Goal: Task Accomplishment & Management: Complete application form

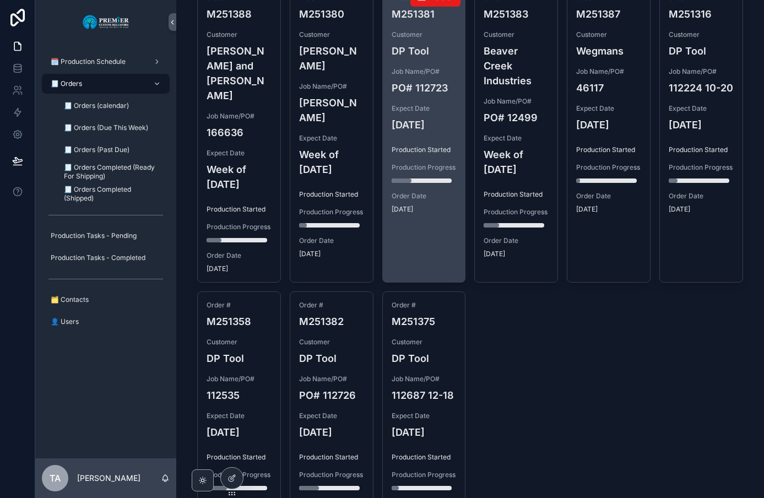
scroll to position [479, 0]
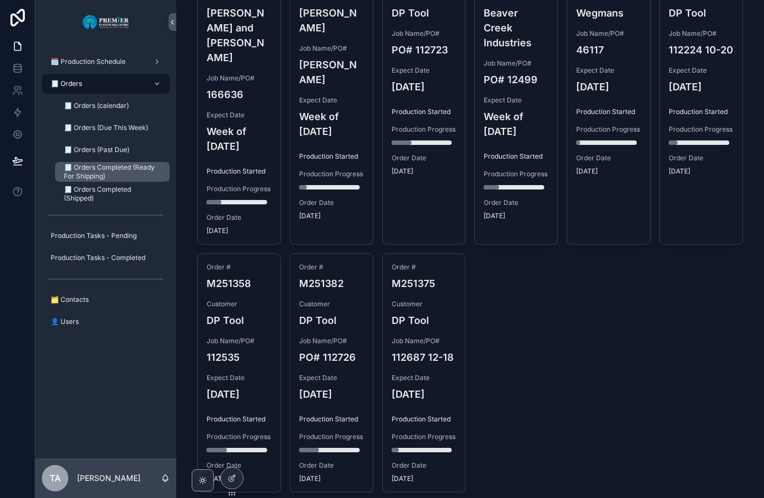
click at [120, 166] on span "🧾 Orders Completed (Ready For Shipping)" at bounding box center [111, 172] width 95 height 18
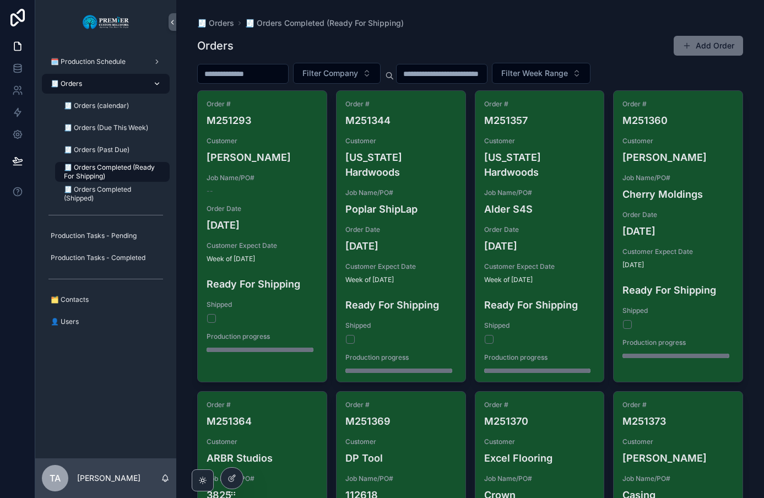
click at [100, 83] on div "🧾 Orders" at bounding box center [105, 84] width 115 height 18
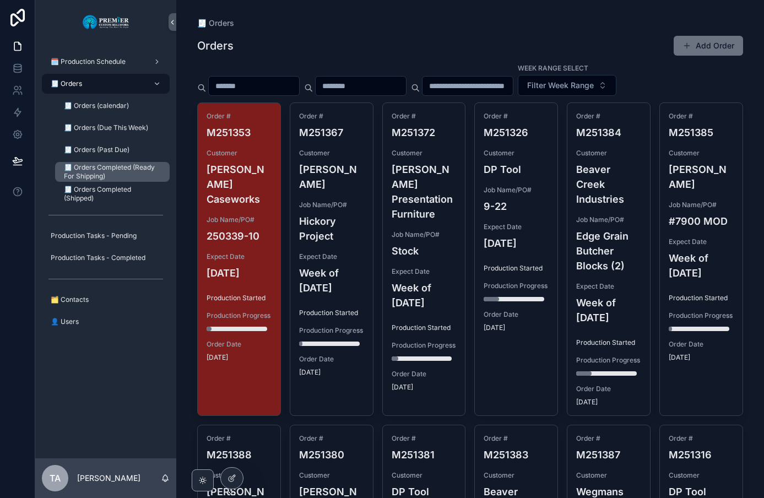
click at [100, 175] on span "🧾 Orders Completed (Ready For Shipping)" at bounding box center [111, 172] width 95 height 18
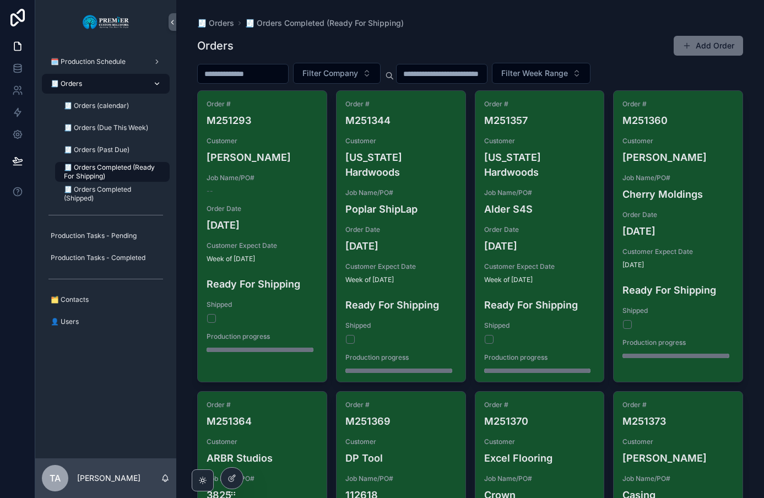
click at [91, 83] on div "🧾 Orders" at bounding box center [105, 84] width 115 height 18
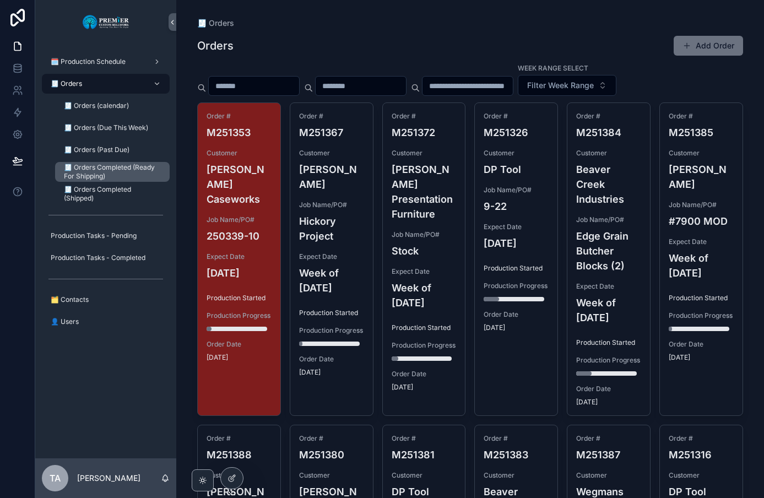
drag, startPoint x: 114, startPoint y: 172, endPoint x: 137, endPoint y: 172, distance: 22.6
click at [114, 172] on span "🧾 Orders Completed (Ready For Shipping)" at bounding box center [111, 172] width 95 height 18
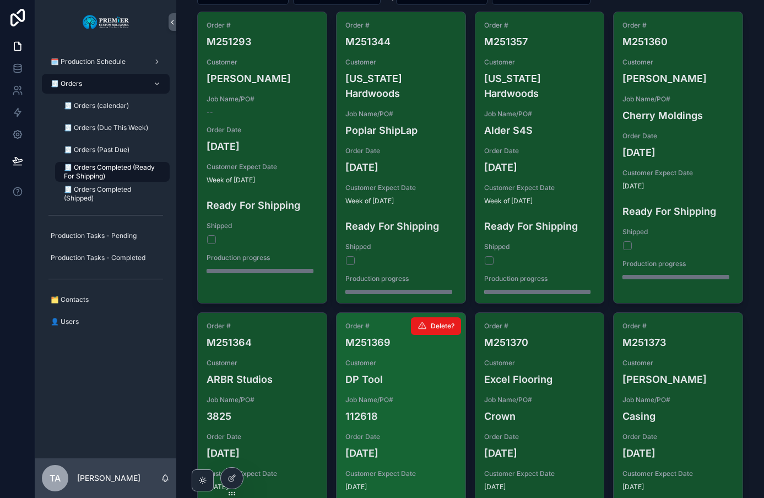
scroll to position [55, 0]
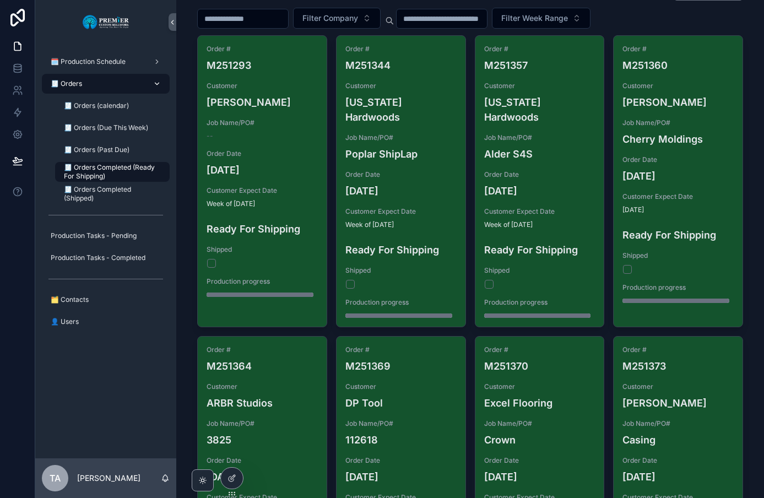
click at [83, 80] on div "🧾 Orders" at bounding box center [105, 84] width 115 height 18
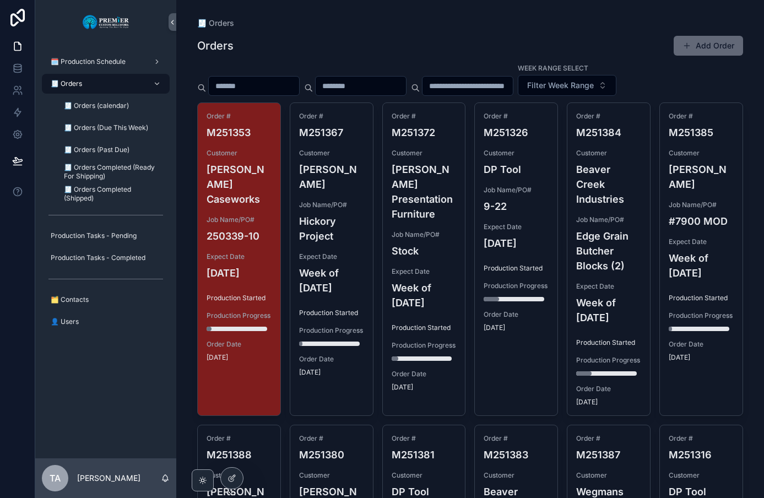
click at [695, 48] on button "Add Order" at bounding box center [708, 46] width 69 height 20
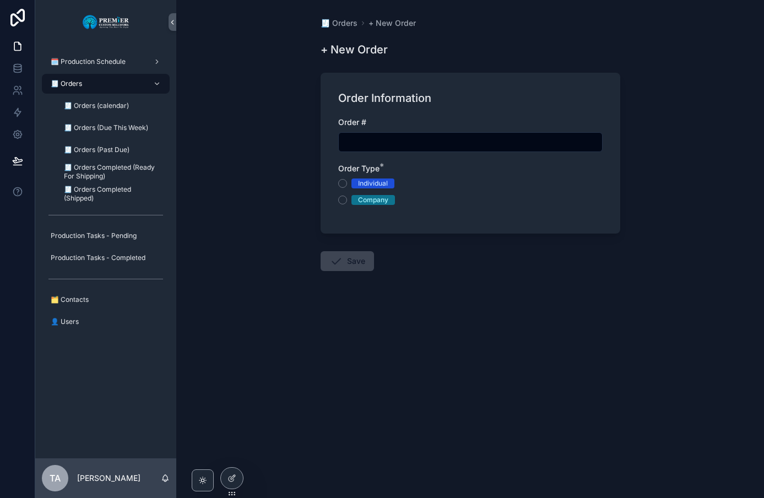
click at [353, 144] on input "scrollable content" at bounding box center [470, 141] width 263 height 15
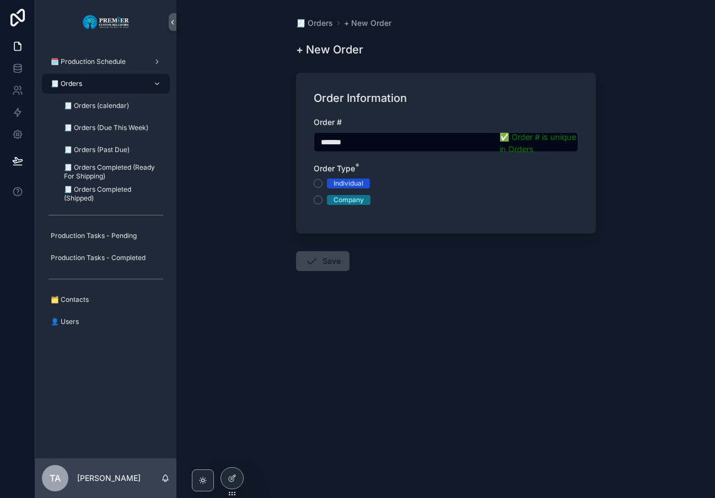
type input "*******"
click at [317, 199] on button "Company" at bounding box center [317, 200] width 9 height 9
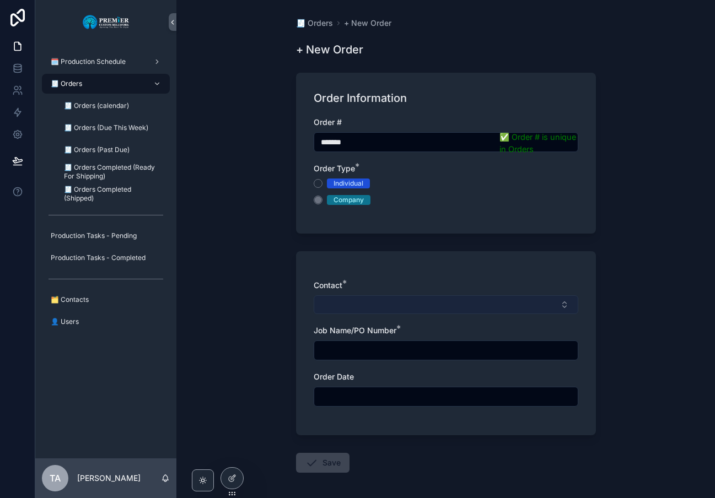
click at [328, 302] on button "Select Button" at bounding box center [445, 304] width 264 height 19
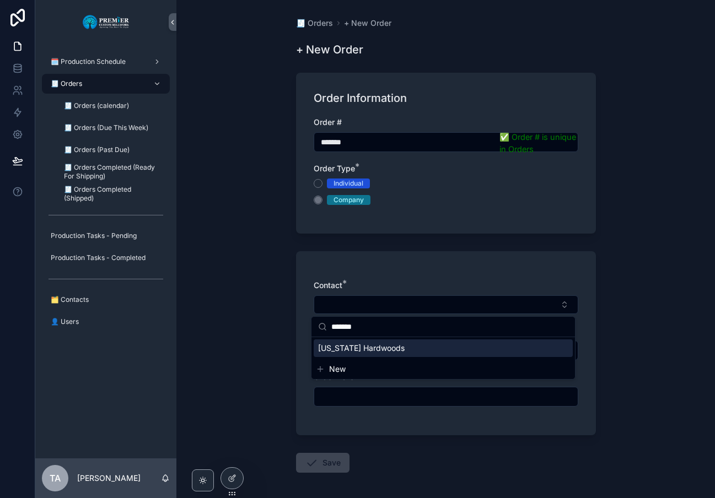
type input "*******"
click at [361, 349] on span "[US_STATE] Hardwoods" at bounding box center [361, 348] width 86 height 11
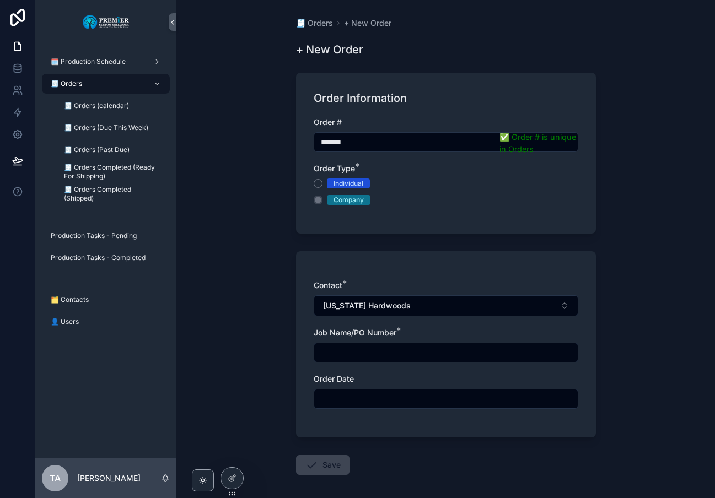
click at [338, 352] on input "scrollable content" at bounding box center [445, 352] width 263 height 15
click at [333, 350] on input "scrollable content" at bounding box center [445, 352] width 263 height 15
type input "**********"
click at [345, 398] on input "scrollable content" at bounding box center [445, 398] width 263 height 15
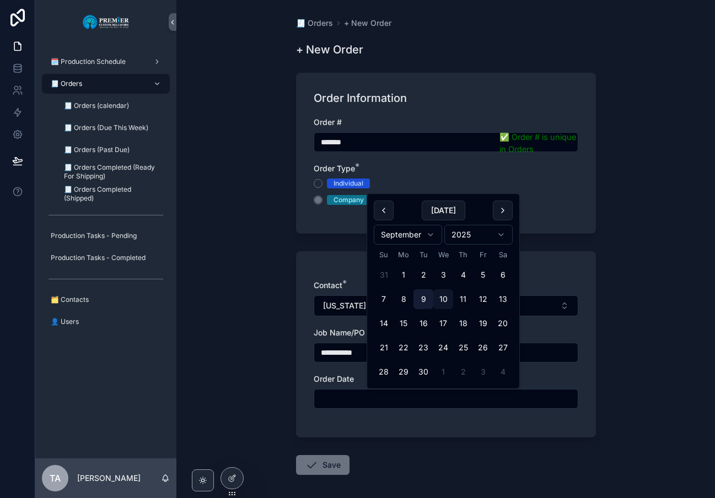
click at [429, 300] on button "9" at bounding box center [423, 299] width 20 height 20
type input "********"
click at [333, 461] on button "Save" at bounding box center [322, 465] width 53 height 20
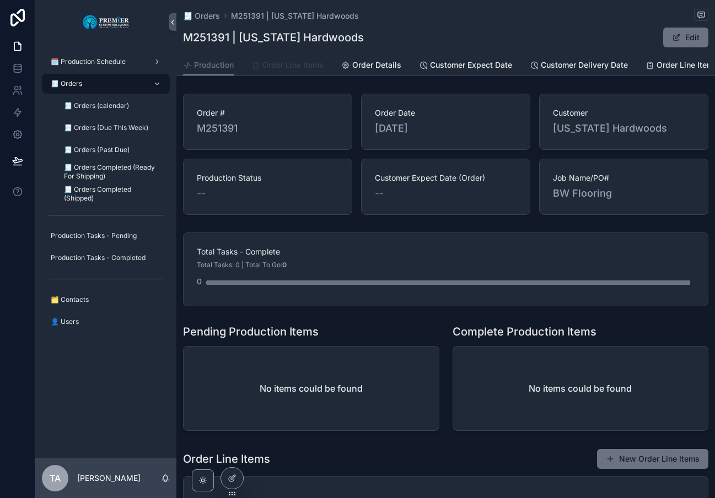
click at [302, 64] on span "Order Line Items" at bounding box center [292, 65] width 61 height 11
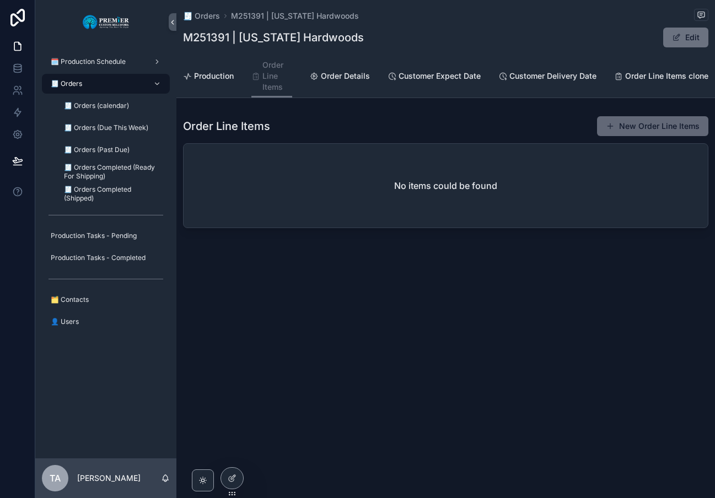
click at [623, 129] on button "New Order Line Items" at bounding box center [652, 126] width 111 height 20
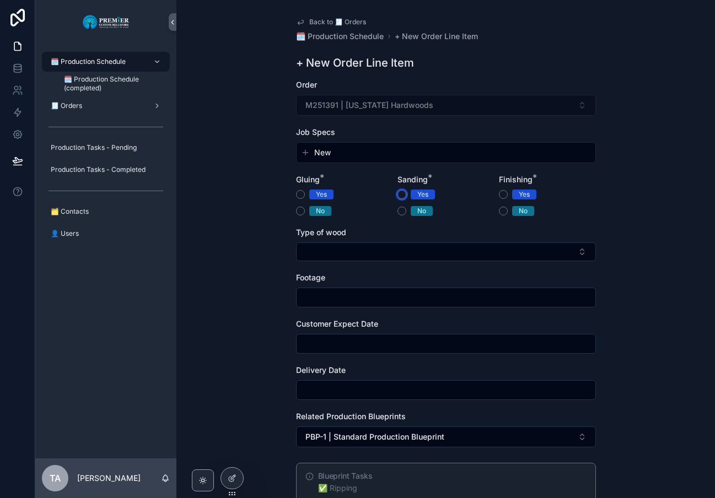
click at [399, 193] on button "Yes" at bounding box center [401, 194] width 9 height 9
click at [298, 212] on button "No" at bounding box center [300, 211] width 9 height 9
click at [501, 211] on button "No" at bounding box center [503, 211] width 9 height 9
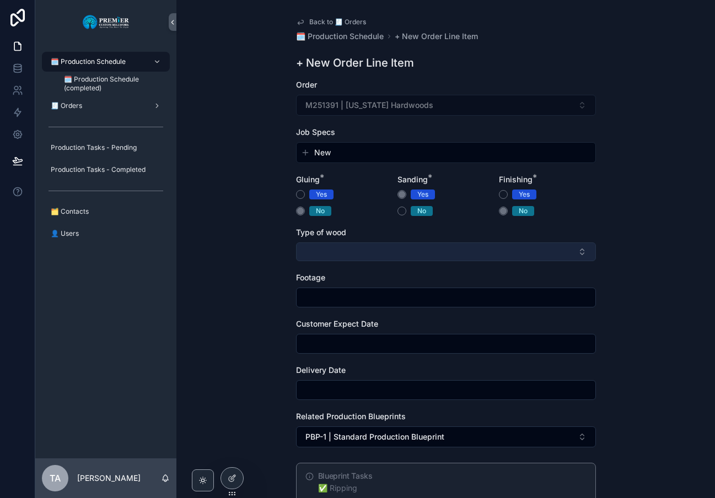
click at [338, 245] on button "Select Button" at bounding box center [446, 251] width 300 height 19
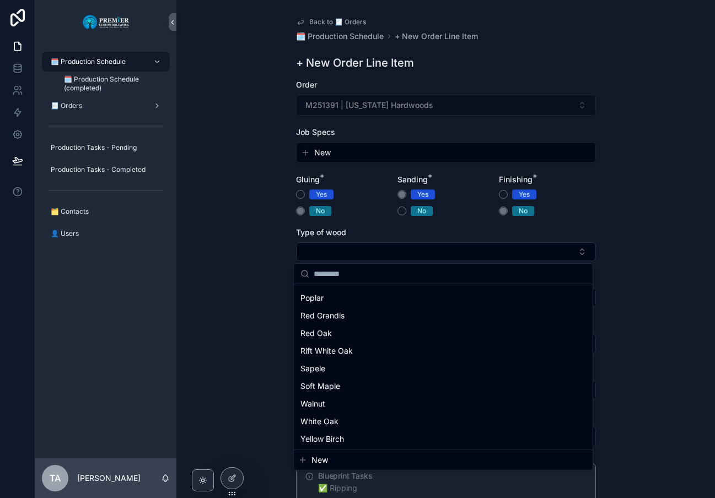
scroll to position [174, 0]
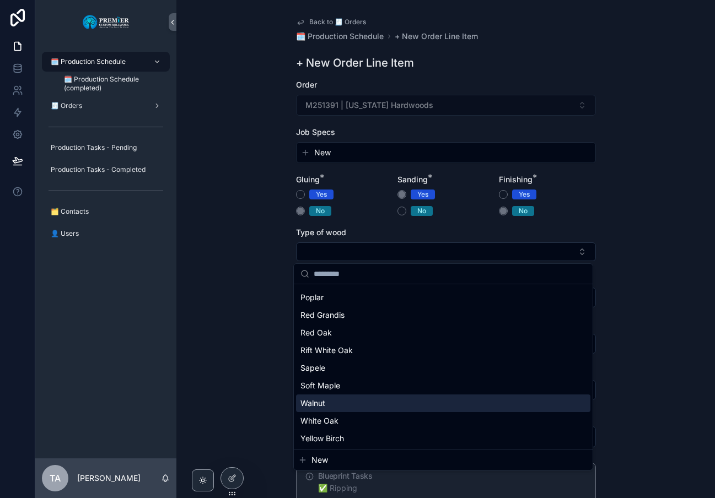
click at [316, 405] on span "Walnut" at bounding box center [312, 403] width 25 height 11
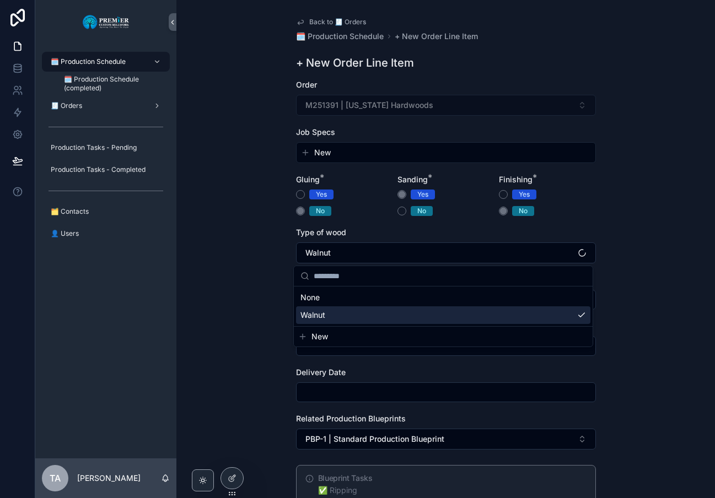
scroll to position [0, 0]
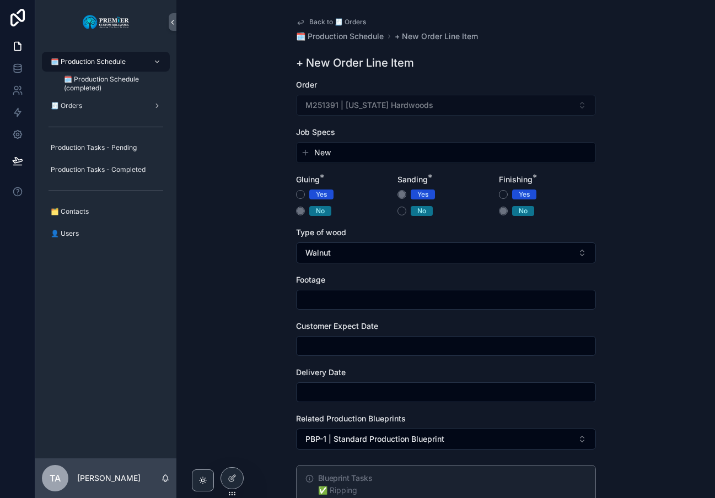
click at [307, 299] on input "scrollable content" at bounding box center [445, 299] width 299 height 15
click at [314, 153] on span "New" at bounding box center [322, 152] width 17 height 11
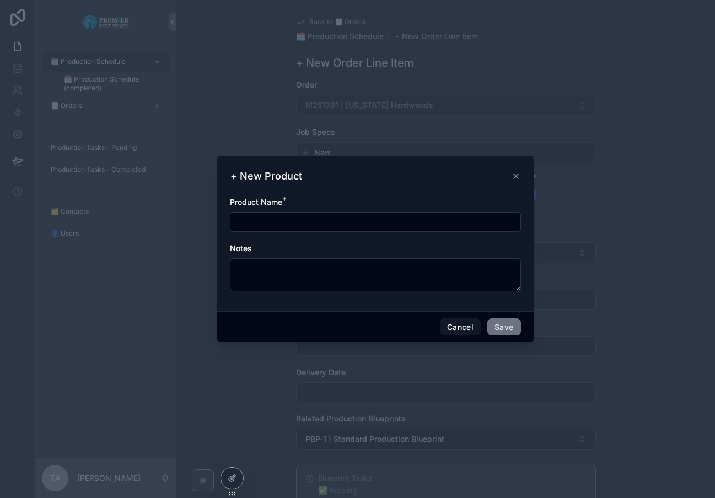
click at [268, 219] on input "scrollable content" at bounding box center [375, 221] width 290 height 15
type input "**********"
click at [490, 326] on button "Save" at bounding box center [503, 327] width 33 height 18
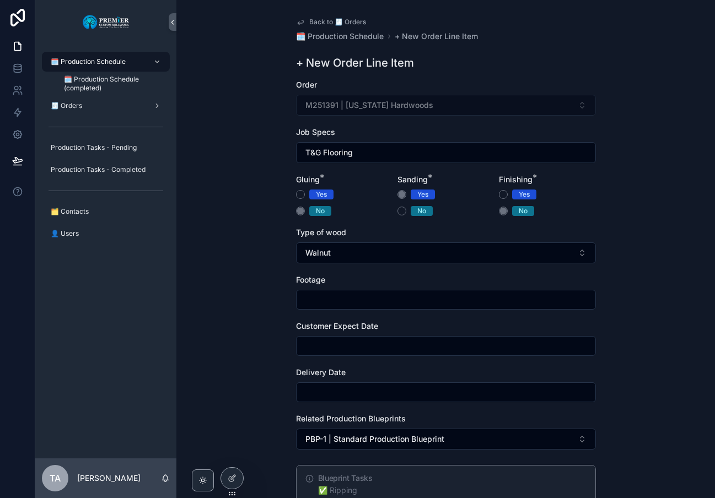
click at [320, 298] on input "scrollable content" at bounding box center [445, 299] width 299 height 15
click at [308, 302] on input "scrollable content" at bounding box center [445, 299] width 299 height 15
type input "***"
click at [320, 344] on input "scrollable content" at bounding box center [445, 345] width 299 height 15
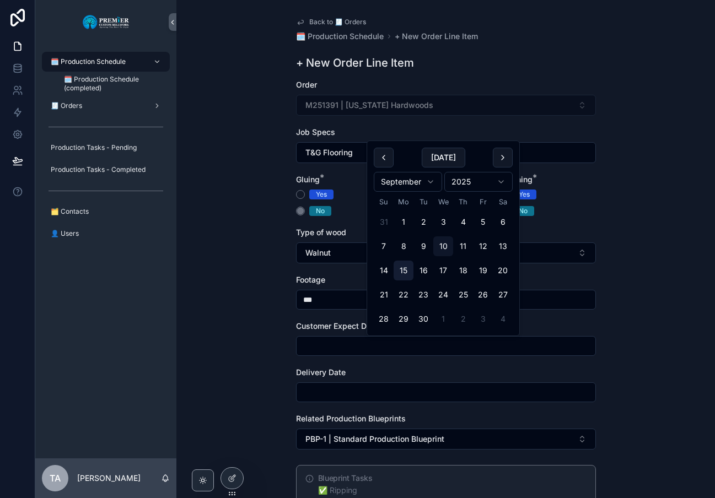
click at [408, 272] on button "15" at bounding box center [403, 271] width 20 height 20
type input "*********"
click at [326, 397] on input "scrollable content" at bounding box center [445, 392] width 299 height 15
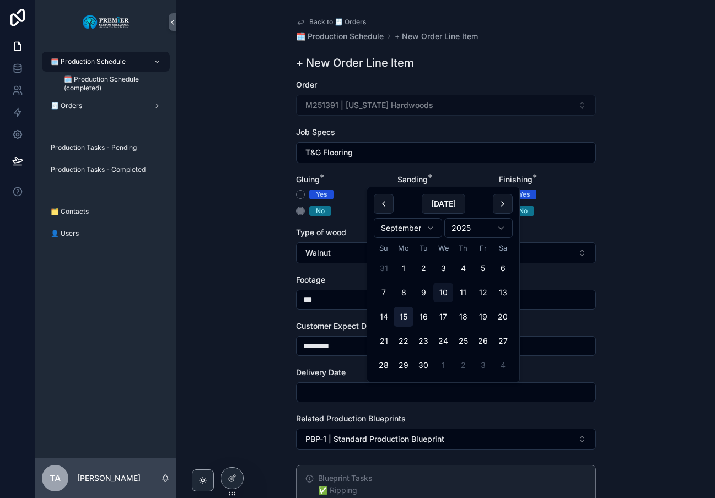
click at [403, 316] on button "15" at bounding box center [403, 317] width 20 height 20
type input "*********"
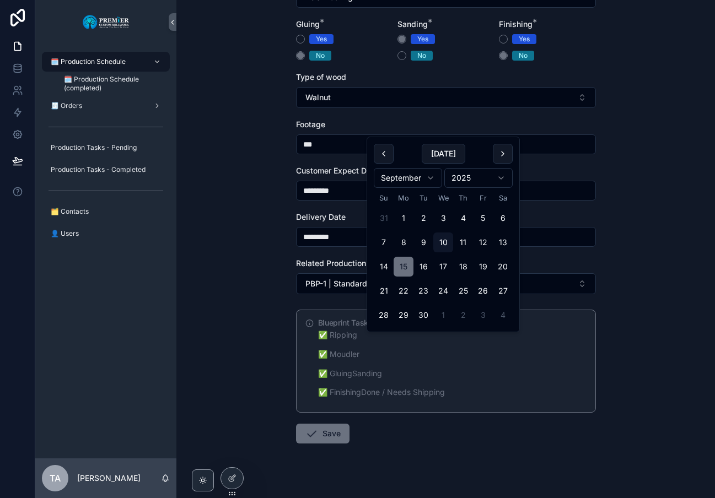
scroll to position [165, 0]
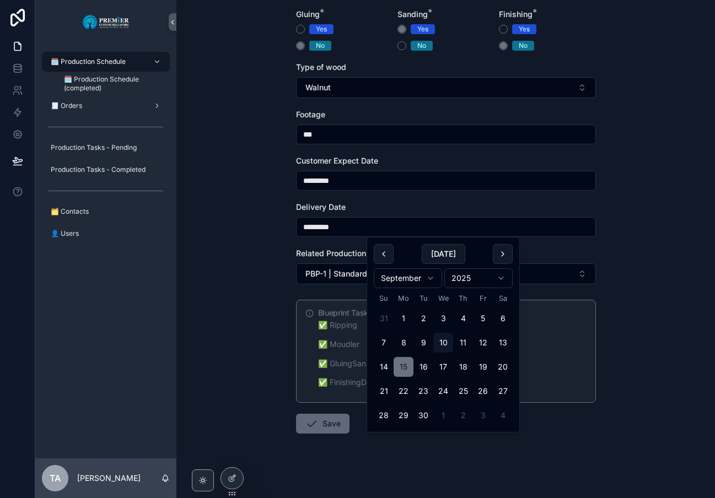
click at [336, 420] on button "Save" at bounding box center [322, 424] width 53 height 20
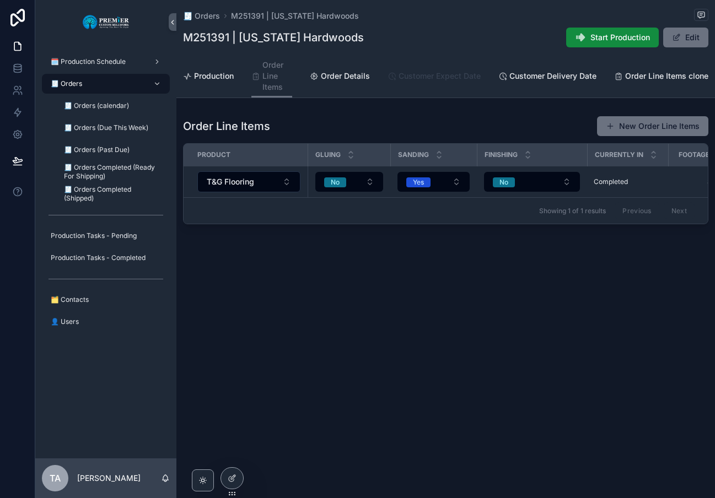
click at [432, 76] on span "Customer Expect Date" at bounding box center [439, 76] width 82 height 11
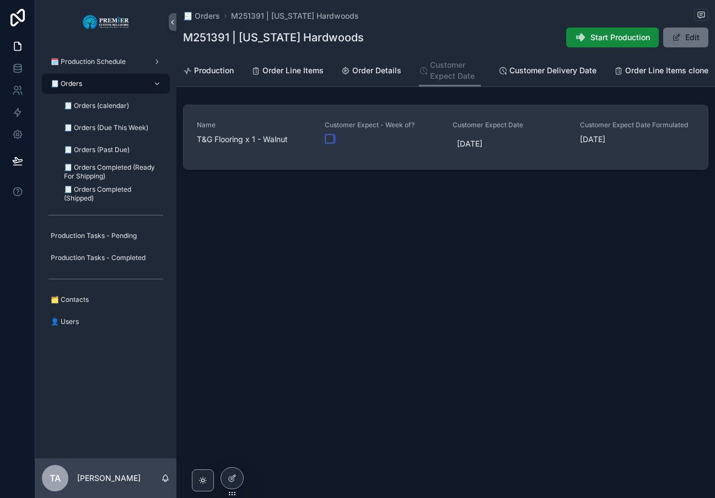
click at [332, 140] on button "scrollable content" at bounding box center [329, 138] width 9 height 9
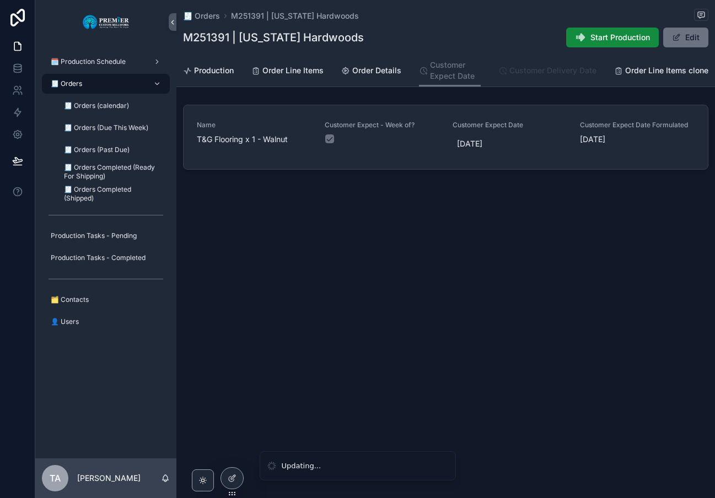
click at [515, 72] on span "Customer Delivery Date" at bounding box center [552, 70] width 87 height 11
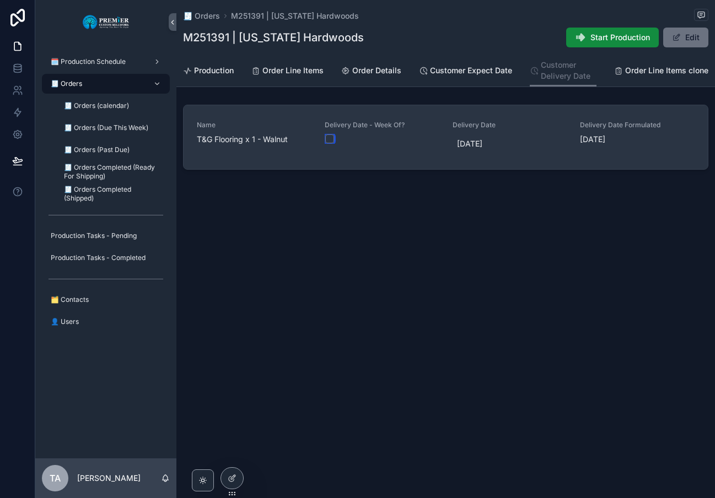
click at [332, 139] on button "scrollable content" at bounding box center [329, 138] width 9 height 9
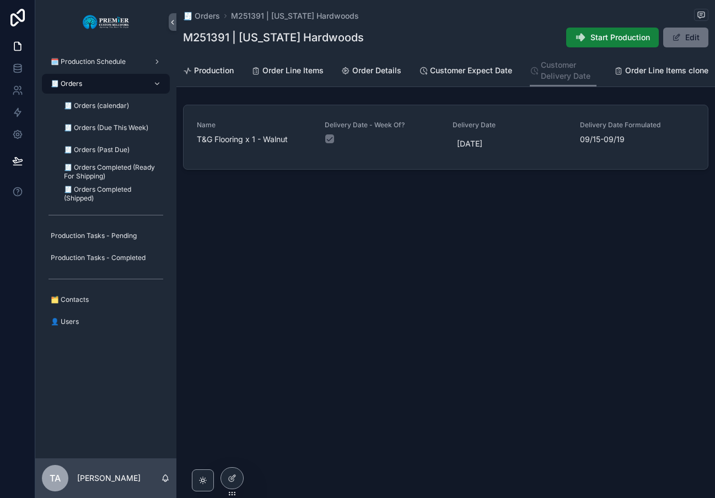
click at [630, 33] on span "Start Production" at bounding box center [620, 37] width 60 height 11
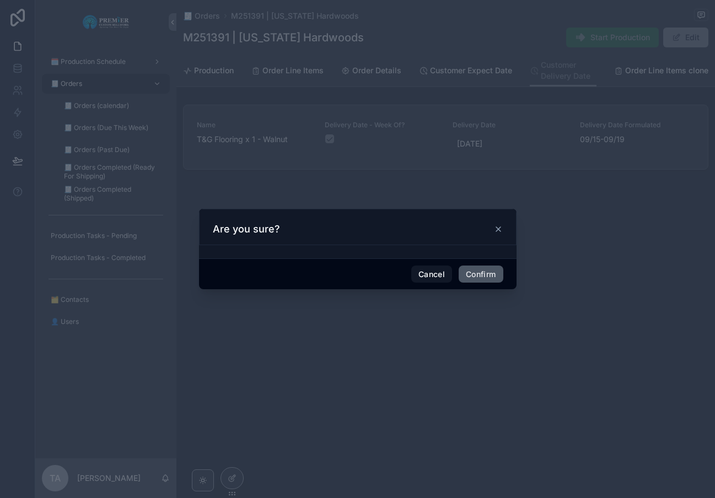
click at [489, 274] on button "Confirm" at bounding box center [480, 275] width 44 height 18
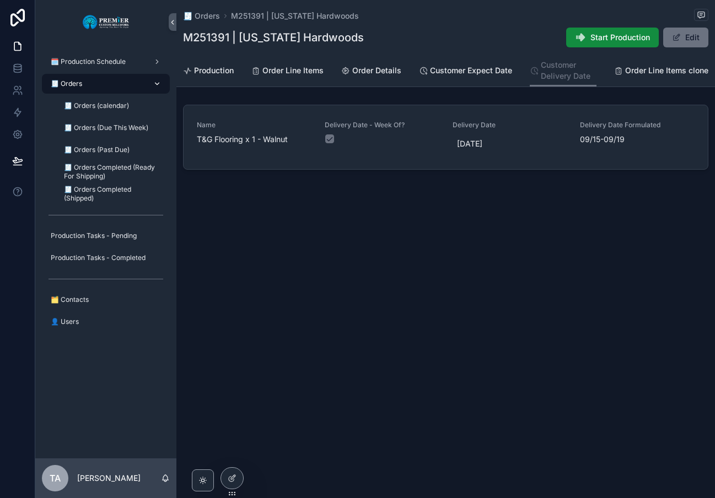
click at [102, 88] on div "🧾 Orders" at bounding box center [105, 84] width 115 height 18
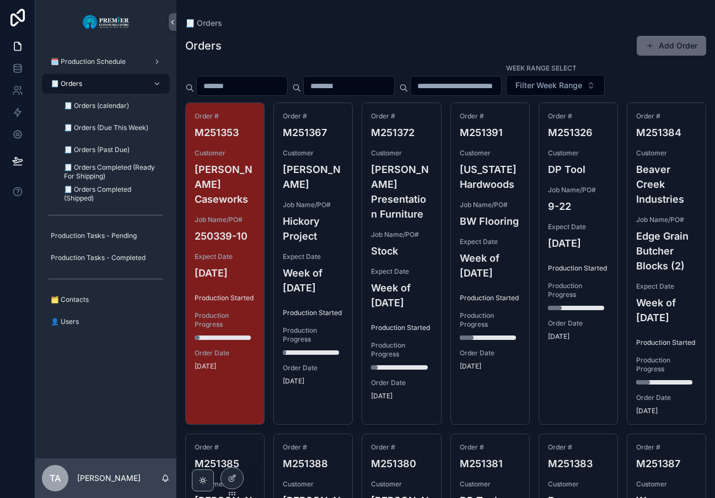
click at [663, 47] on button "Add Order" at bounding box center [670, 46] width 69 height 20
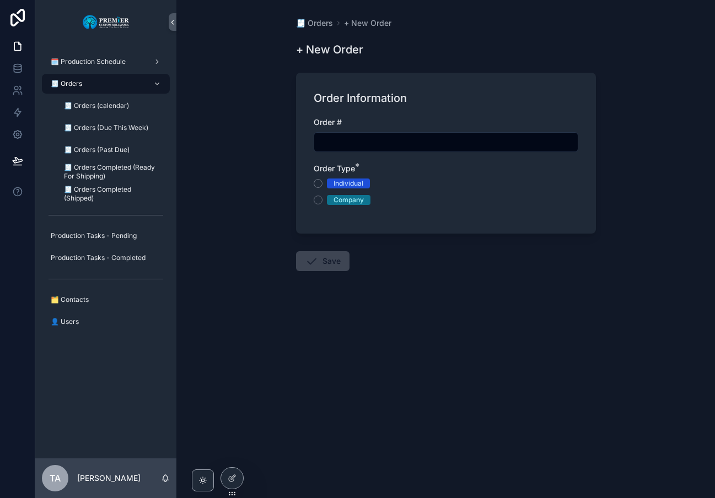
click at [348, 146] on input "scrollable content" at bounding box center [445, 141] width 263 height 15
type input "*******"
click at [103, 82] on div "🧾 Orders" at bounding box center [105, 84] width 115 height 18
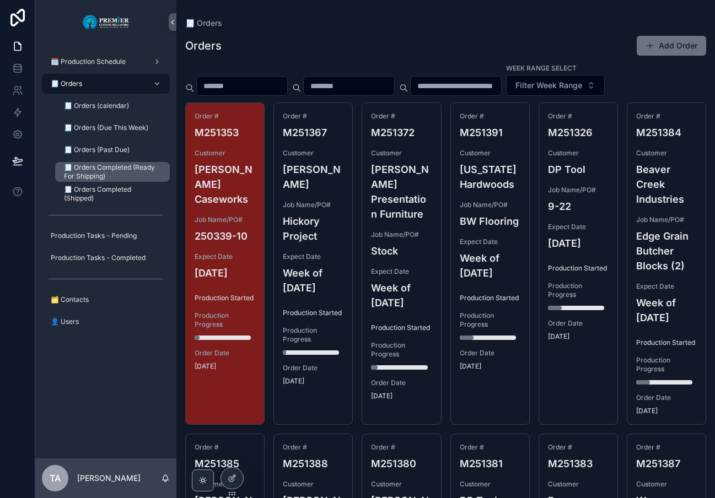
click at [112, 174] on span "🧾 Orders Completed (Ready For Shipping)" at bounding box center [111, 172] width 95 height 18
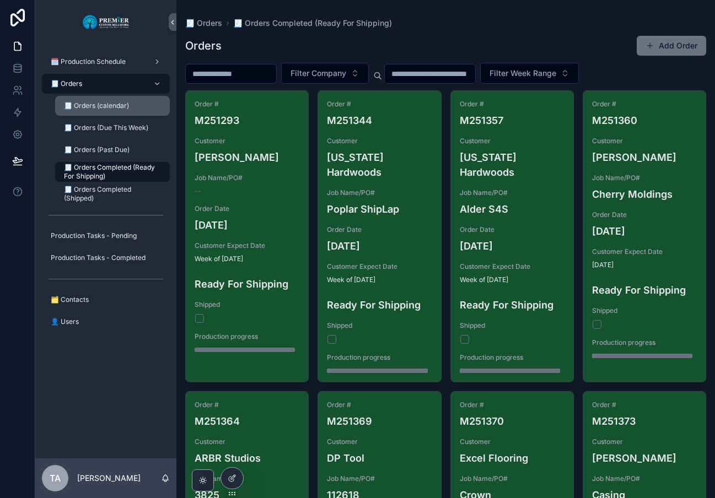
click at [100, 109] on span "🧾 Orders (calendar)" at bounding box center [96, 105] width 65 height 9
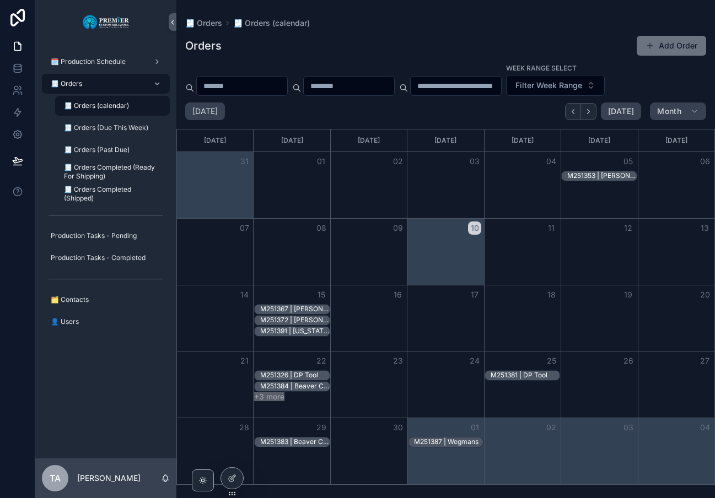
click at [267, 396] on button "+3 more" at bounding box center [269, 396] width 30 height 9
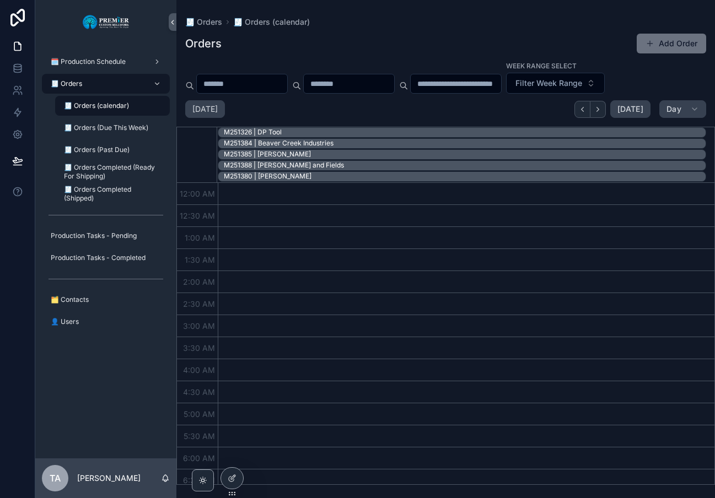
click at [90, 102] on span "🧾 Orders (calendar)" at bounding box center [96, 105] width 65 height 9
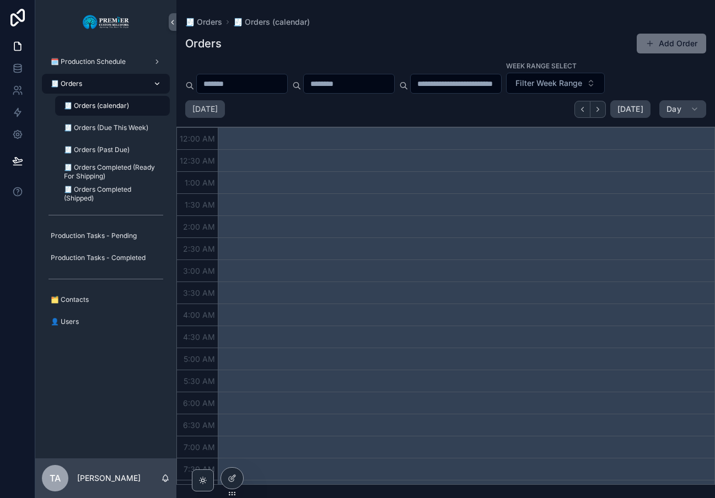
click at [87, 85] on div "🧾 Orders" at bounding box center [105, 84] width 115 height 18
